Goal: Task Accomplishment & Management: Complete application form

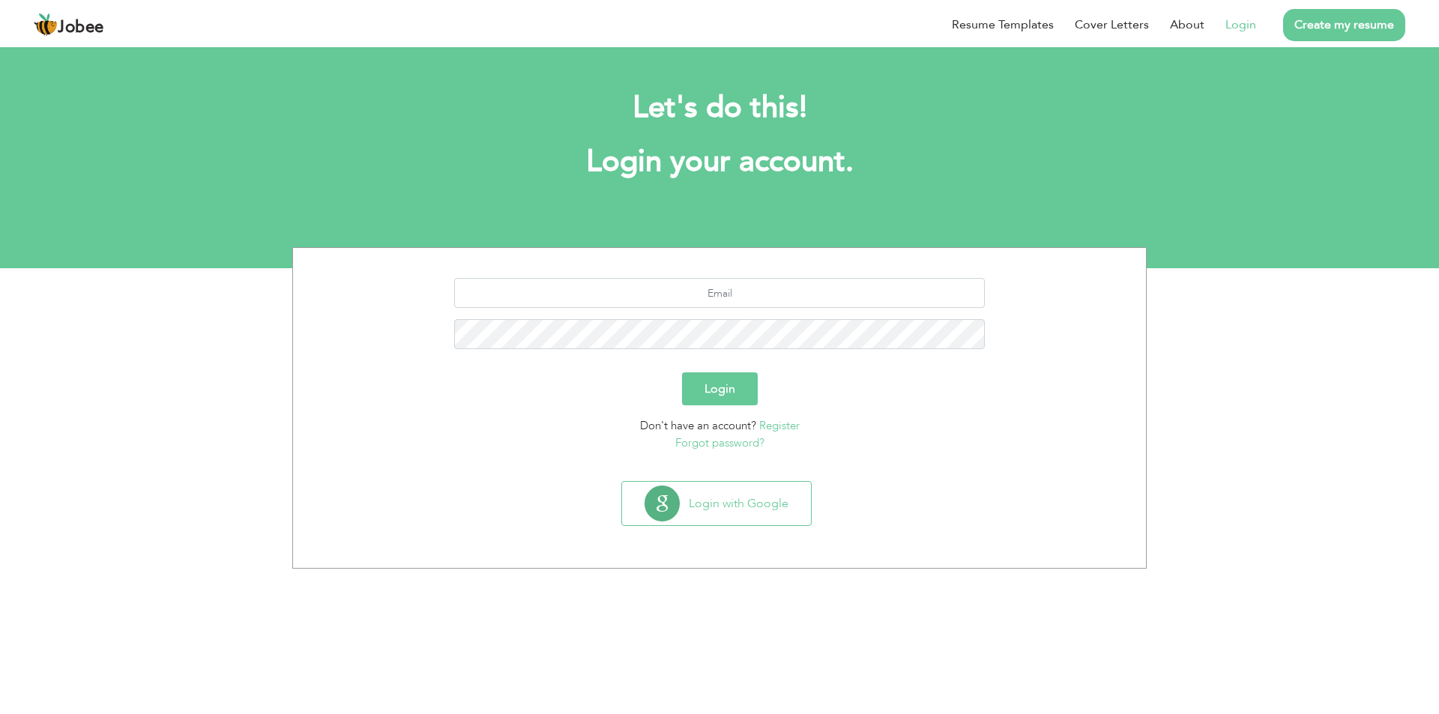
click at [779, 424] on link "Register" at bounding box center [779, 425] width 40 height 15
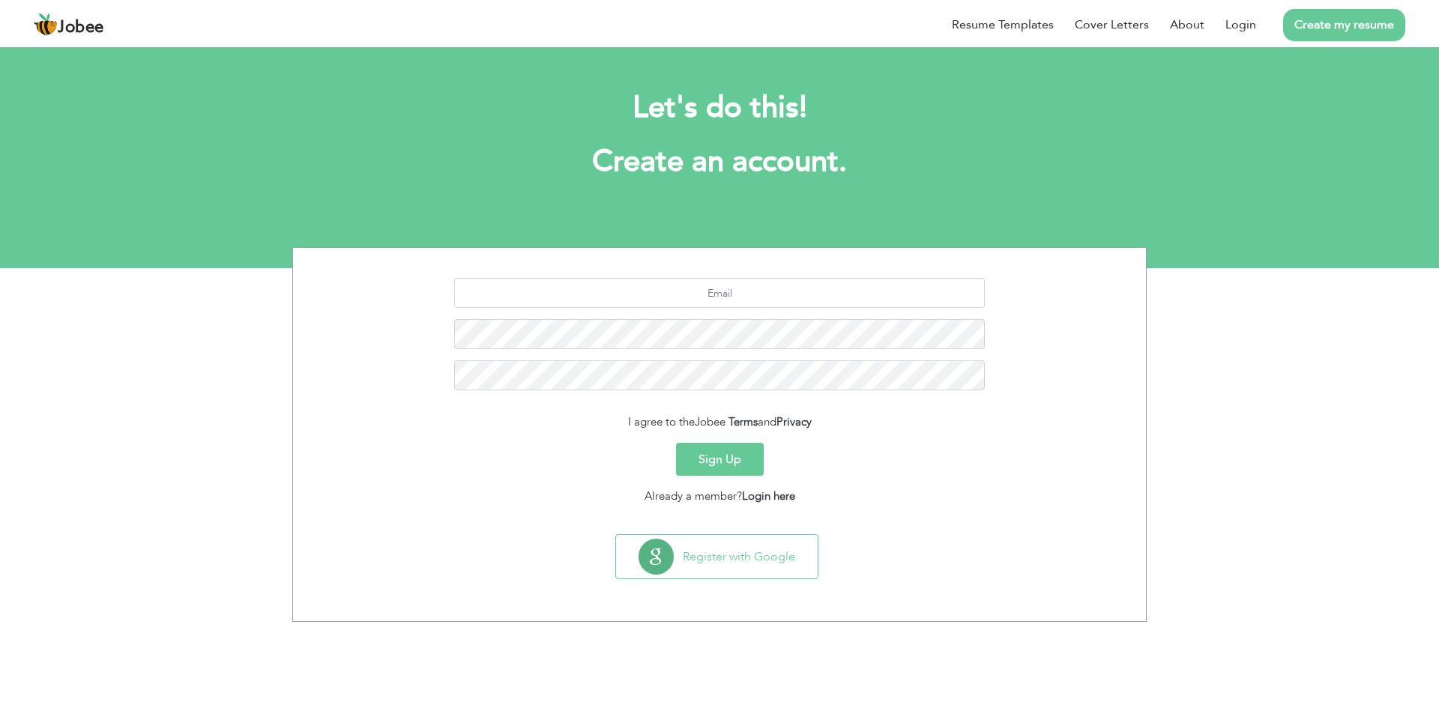
click at [597, 277] on section "I agree to the Jobee Terms and Privacy Sign Up Already a member? Login here" at bounding box center [719, 388] width 831 height 280
click at [595, 293] on input "text" at bounding box center [720, 293] width 532 height 30
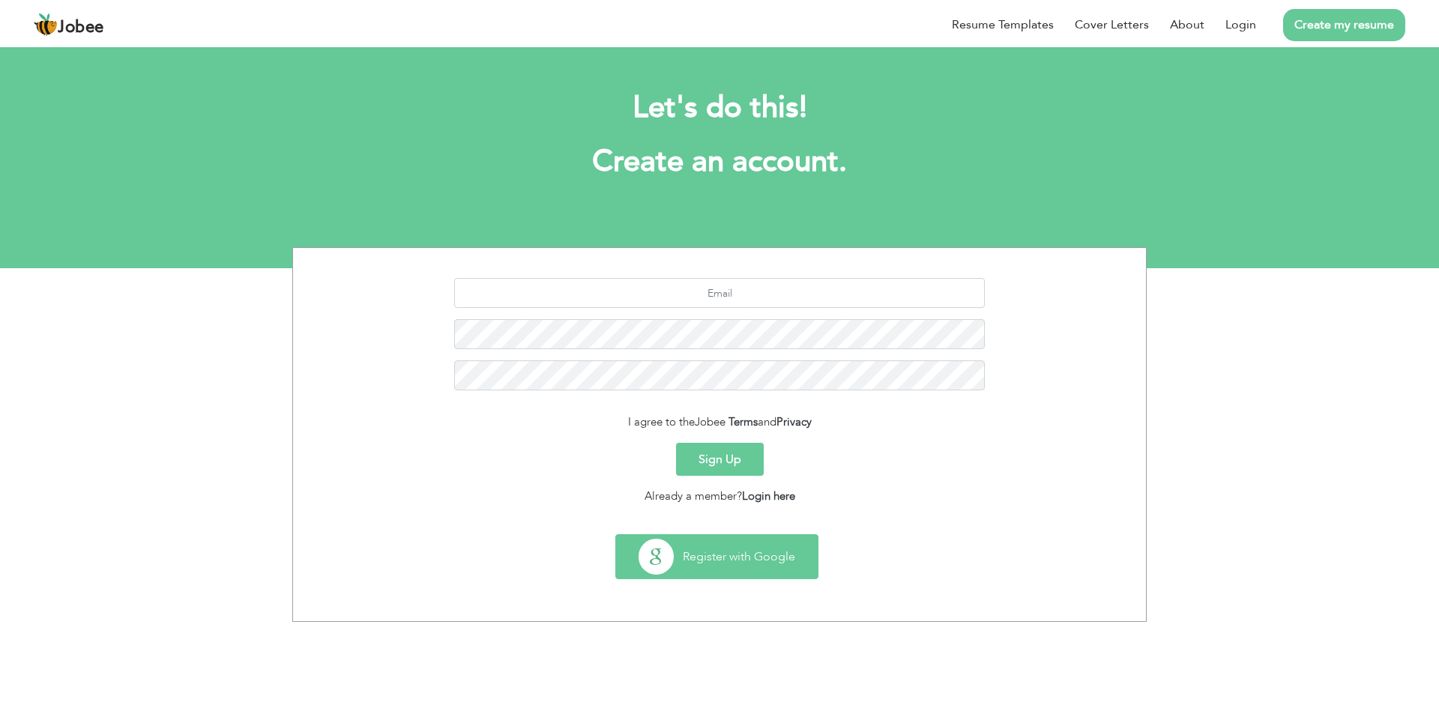
click at [732, 570] on button "Register with Google" at bounding box center [717, 556] width 202 height 43
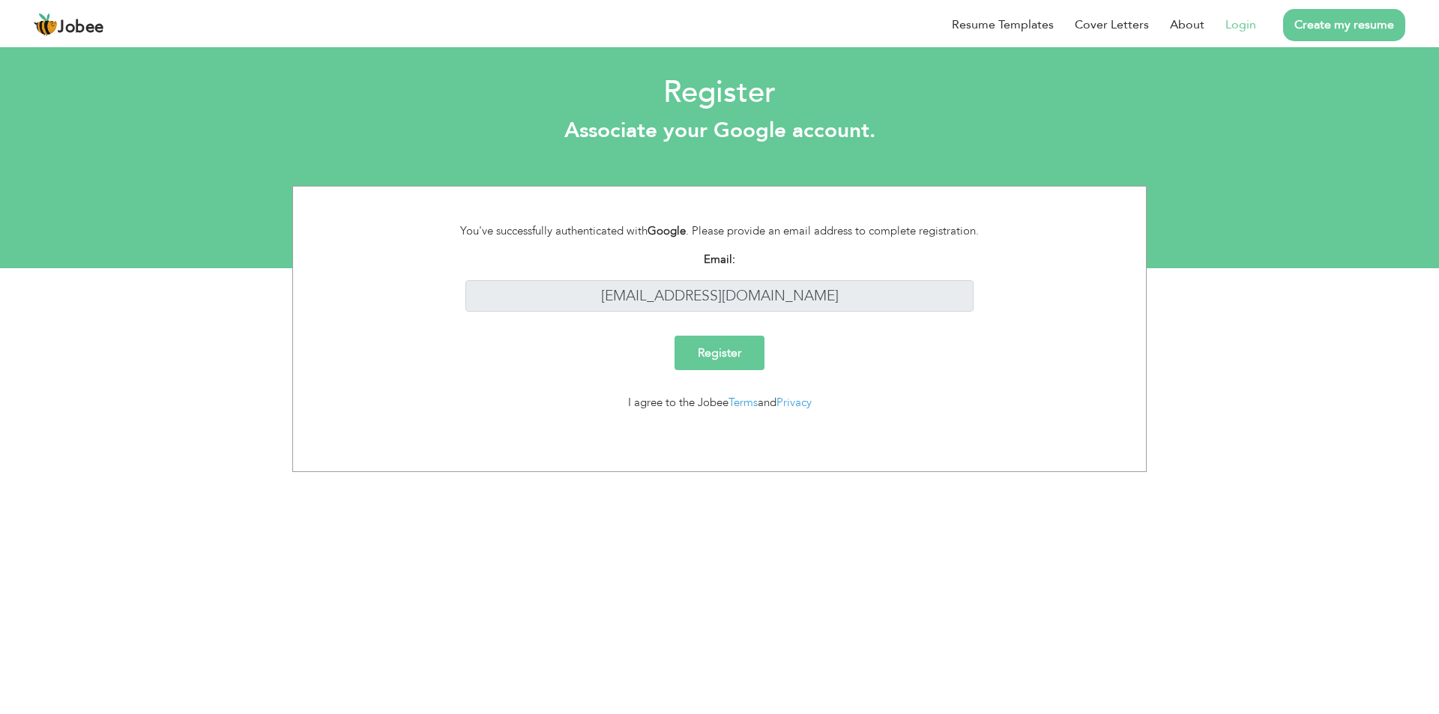
click at [719, 355] on input "Register" at bounding box center [720, 353] width 90 height 34
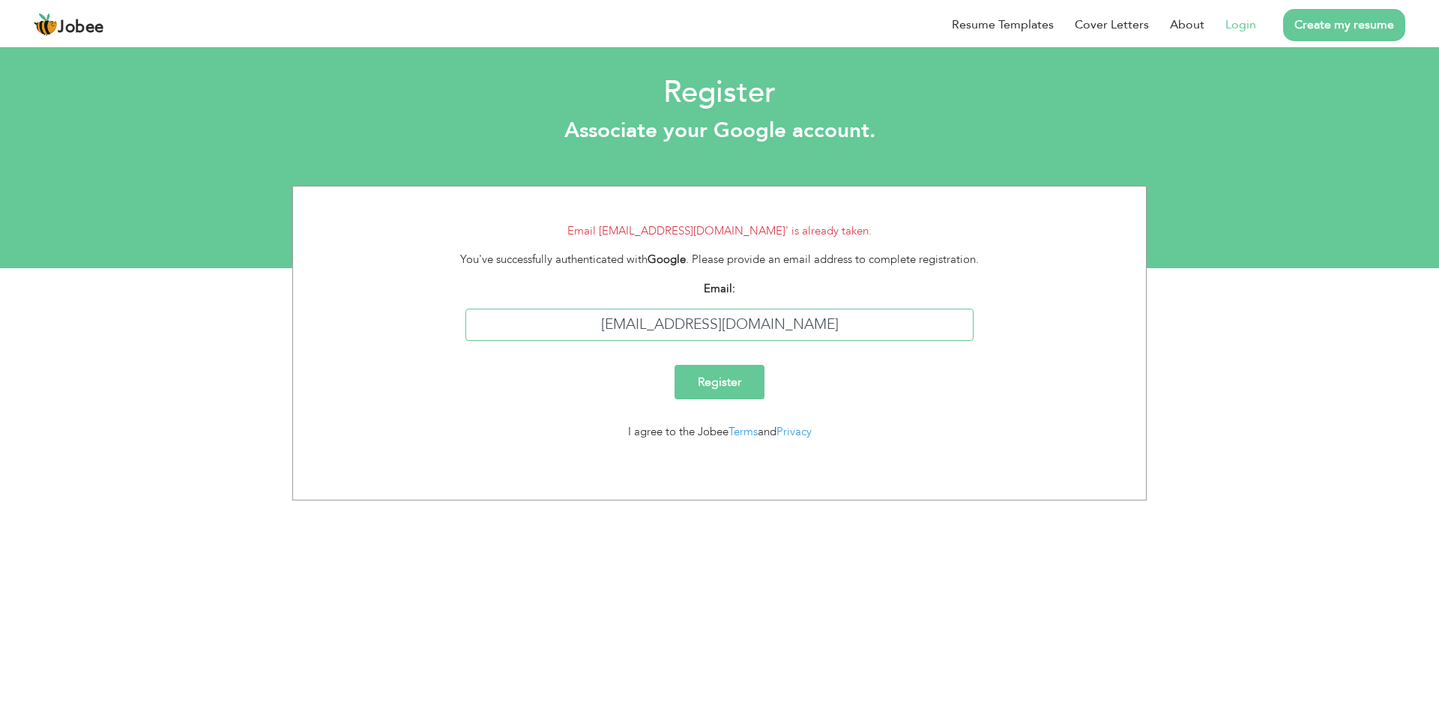
click at [816, 324] on input "sheharyarqadri321@gmail.com" at bounding box center [720, 325] width 509 height 32
type input "s"
click at [809, 325] on input "text" at bounding box center [720, 325] width 509 height 32
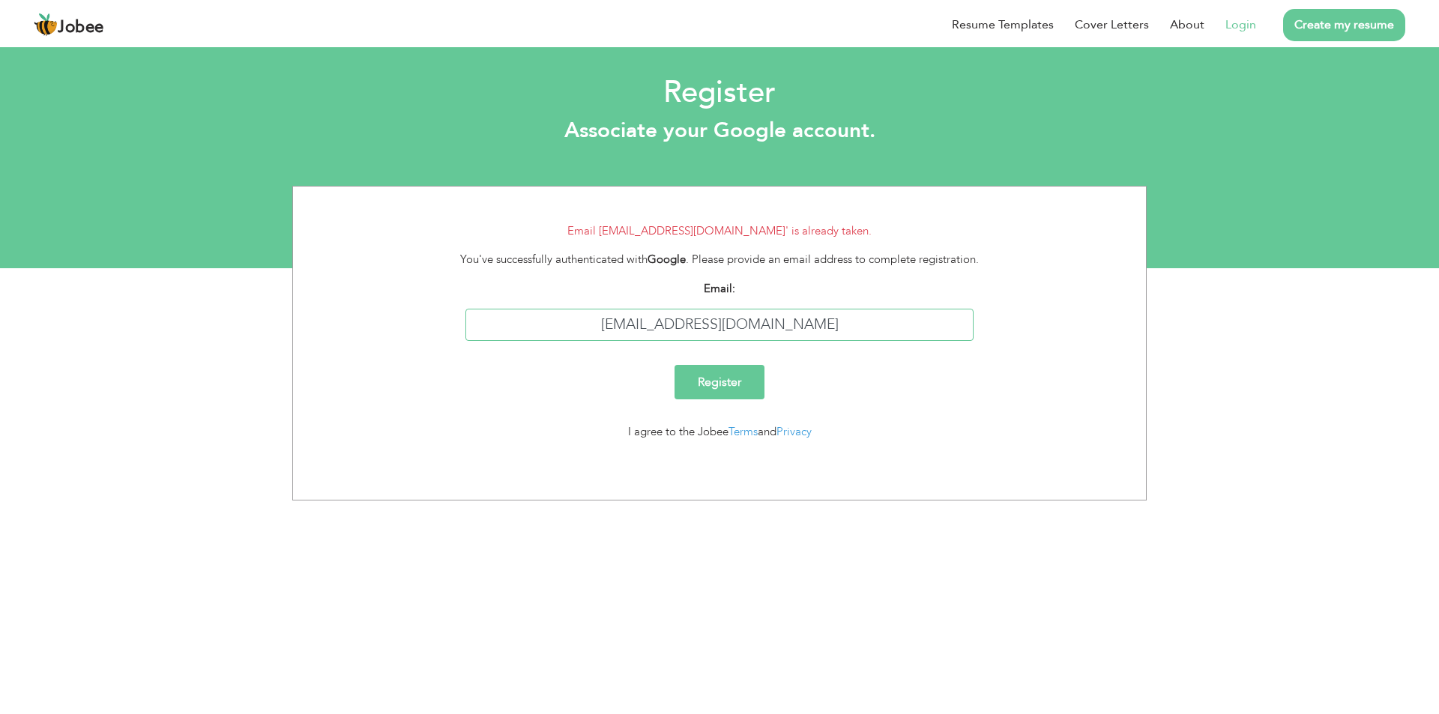
type input "ahmad08586282@gmail.com"
click at [675, 365] on input "Register" at bounding box center [720, 382] width 90 height 34
click at [719, 367] on input "Register" at bounding box center [720, 382] width 90 height 34
click at [78, 16] on link "Jobee" at bounding box center [69, 25] width 70 height 24
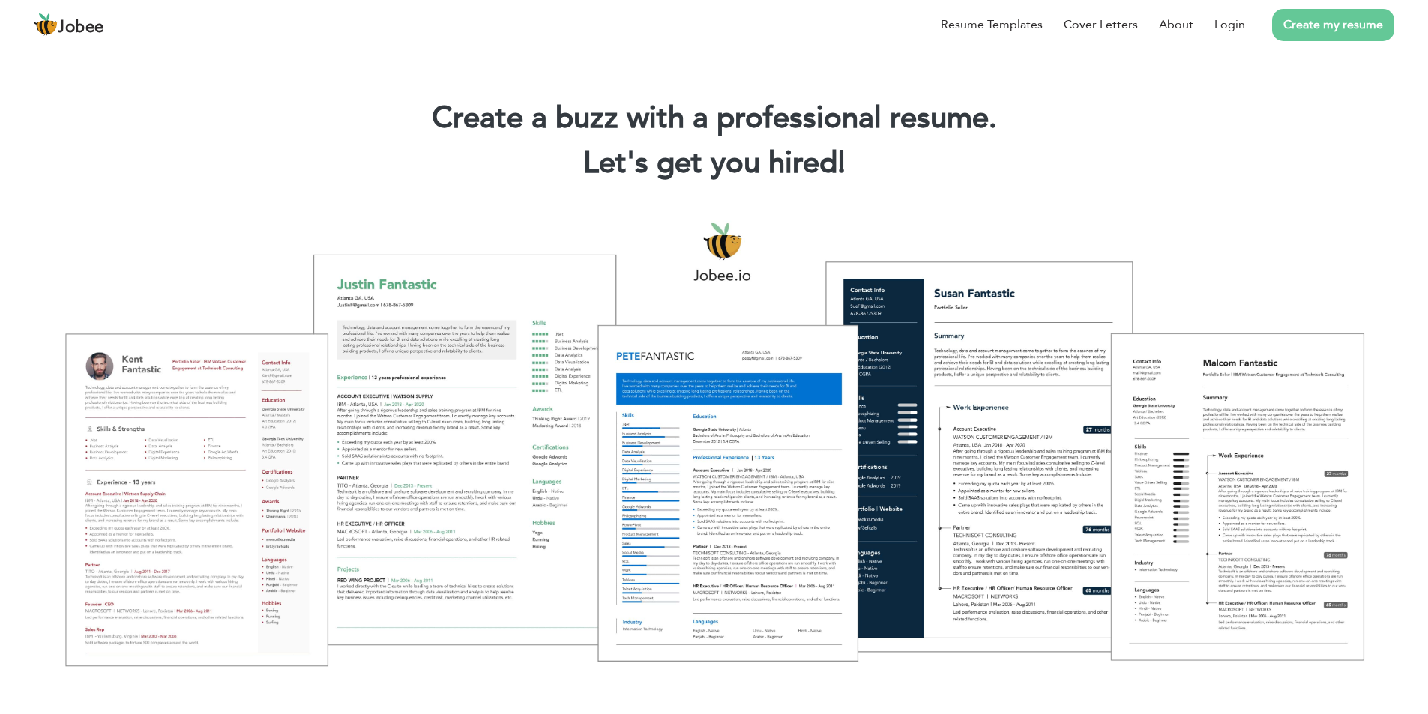
click at [226, 21] on div "Resume Templates Cover Letters About Login Create my resume" at bounding box center [714, 24] width 1361 height 39
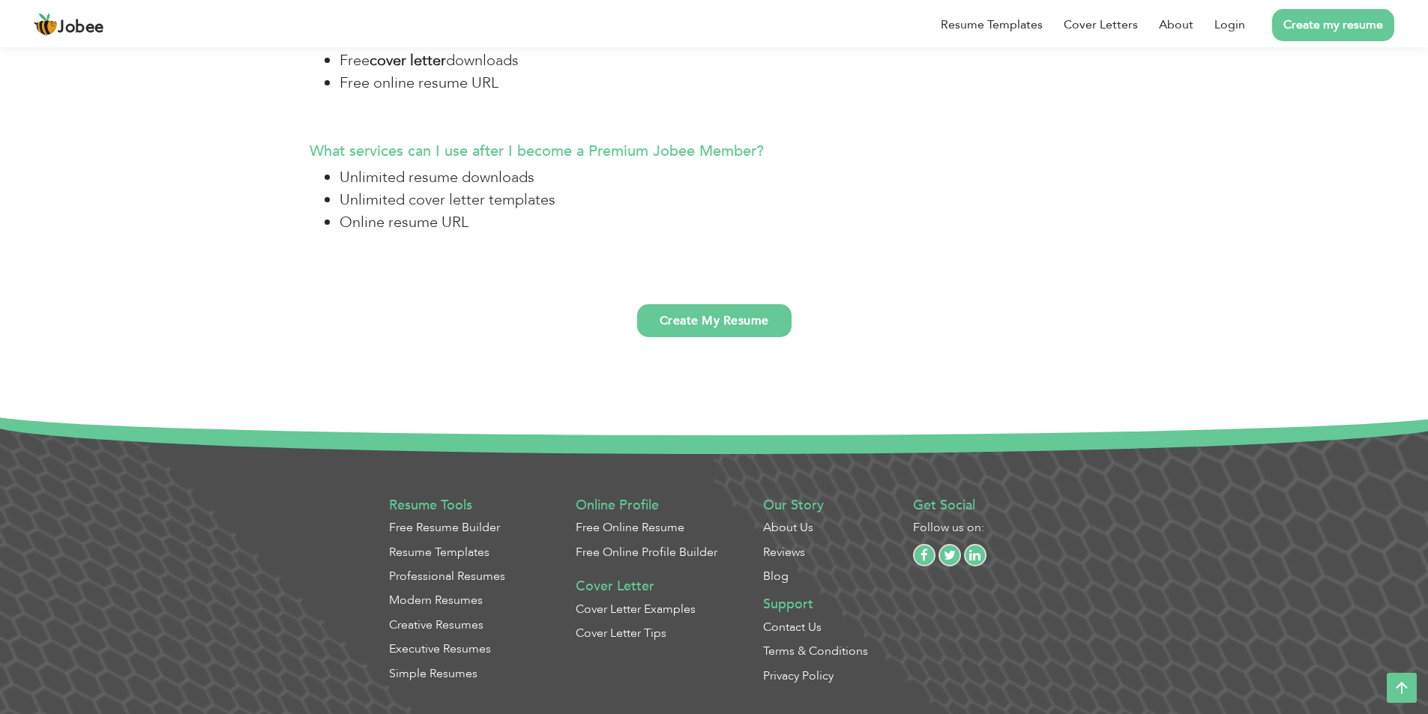
scroll to position [3973, 0]
